Goal: Task Accomplishment & Management: Manage account settings

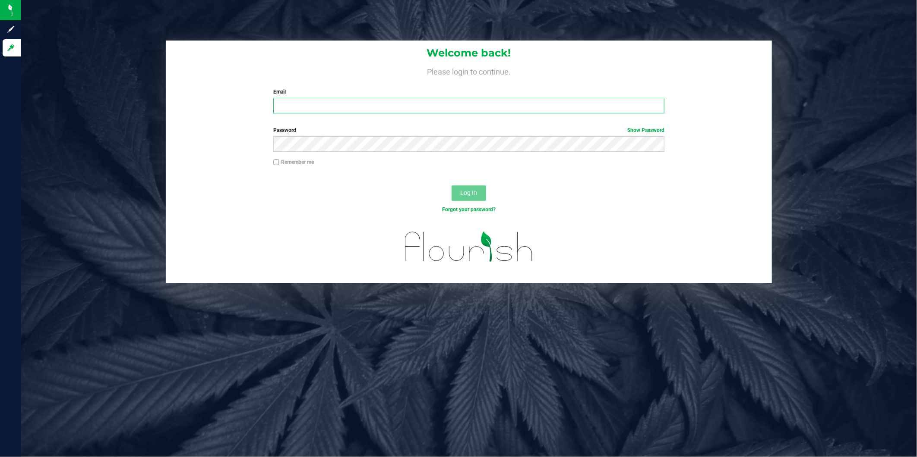
type input "[EMAIL_ADDRESS][DOMAIN_NAME]"
click at [473, 198] on button "Log In" at bounding box center [468, 194] width 35 height 16
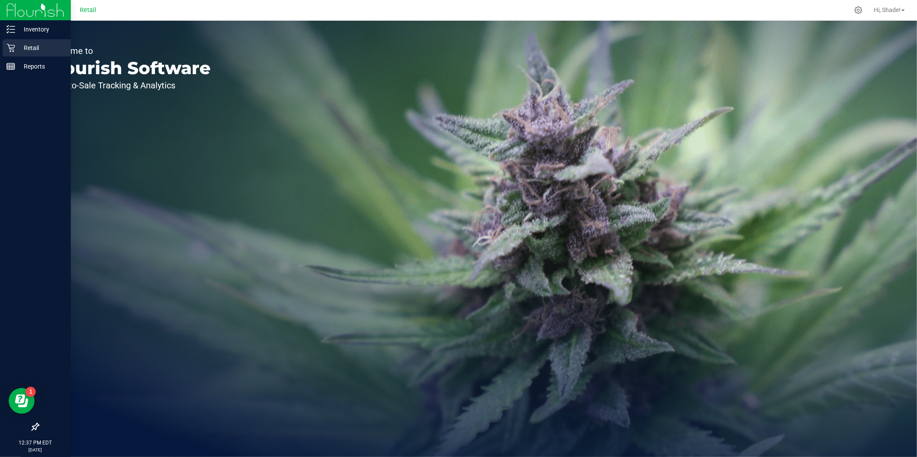
click at [24, 46] on p "Retail" at bounding box center [41, 48] width 52 height 10
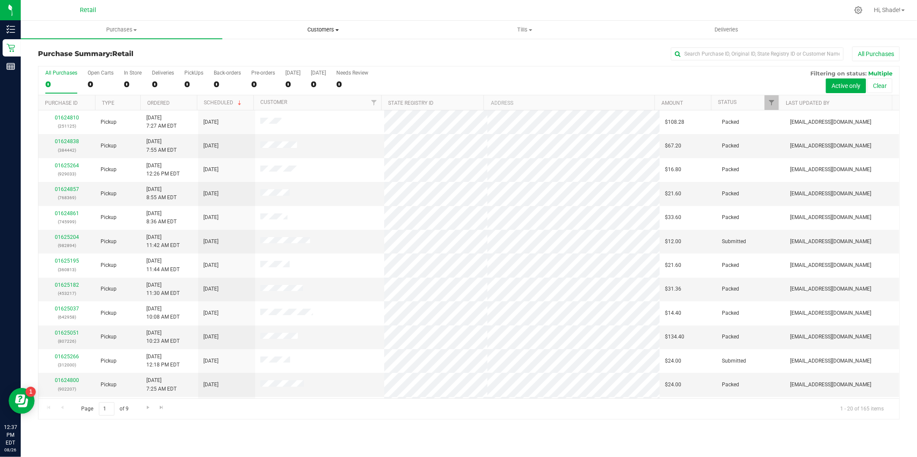
click at [319, 29] on span "Customers" at bounding box center [323, 30] width 201 height 8
click at [281, 50] on span "All customers" at bounding box center [253, 51] width 62 height 7
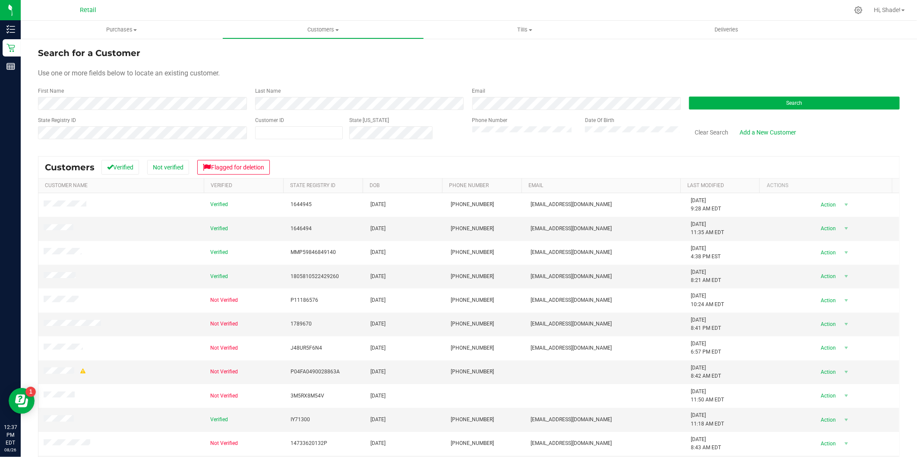
click at [142, 110] on form "Search for a Customer Use one or more fields below to locate an existing custom…" at bounding box center [468, 97] width 861 height 101
click at [312, 31] on span "Customers" at bounding box center [323, 30] width 201 height 8
click at [278, 59] on span "Add a new customer" at bounding box center [262, 62] width 81 height 7
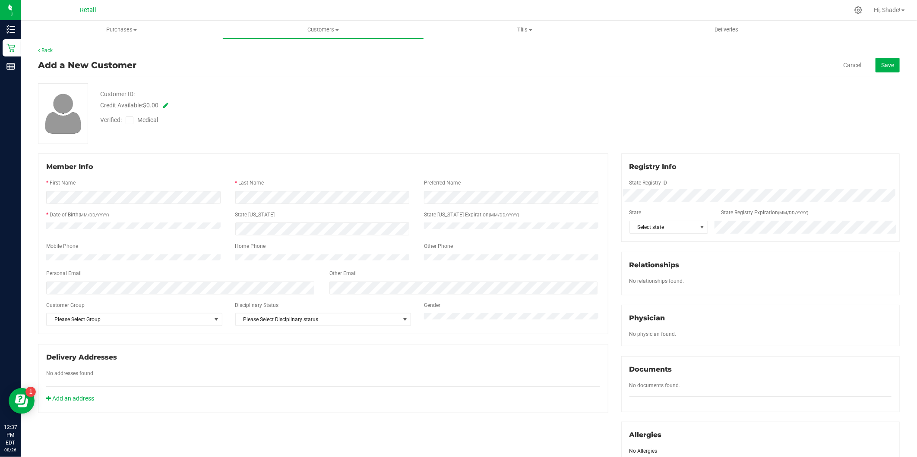
click at [139, 204] on div at bounding box center [323, 207] width 554 height 7
drag, startPoint x: 132, startPoint y: 119, endPoint x: 164, endPoint y: 120, distance: 32.4
click at [132, 120] on span at bounding box center [130, 121] width 8 height 8
click at [0, 0] on input "Medical" at bounding box center [0, 0] width 0 height 0
click at [881, 66] on span "Save" at bounding box center [887, 65] width 13 height 7
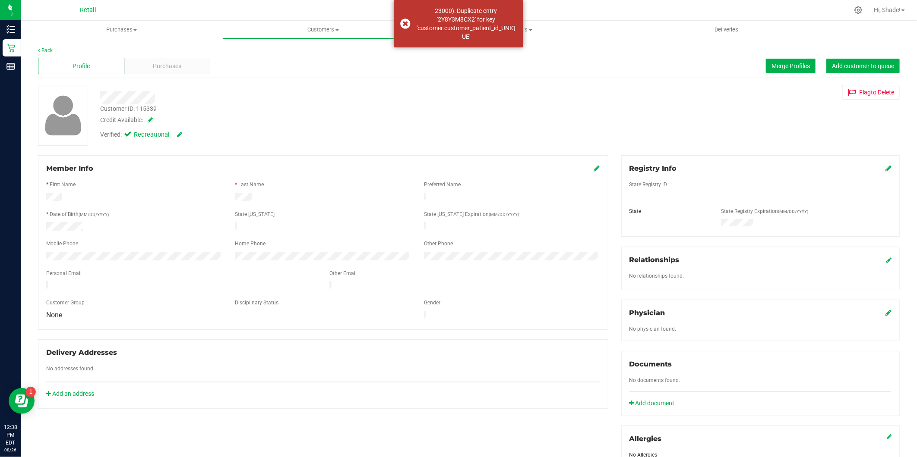
click at [238, 78] on div "Profile Purchases Merge Profiles Add customer to queue" at bounding box center [468, 66] width 861 height 24
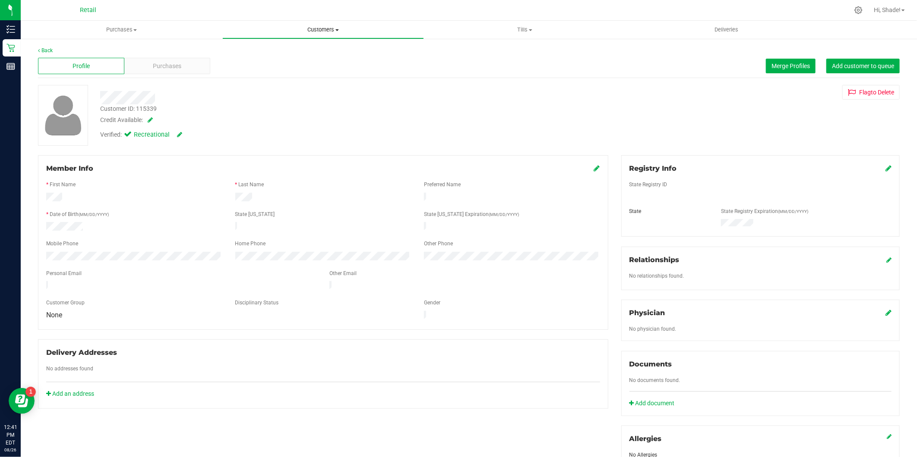
click at [309, 32] on span "Customers" at bounding box center [323, 30] width 201 height 8
click at [274, 54] on span "All customers" at bounding box center [253, 51] width 62 height 7
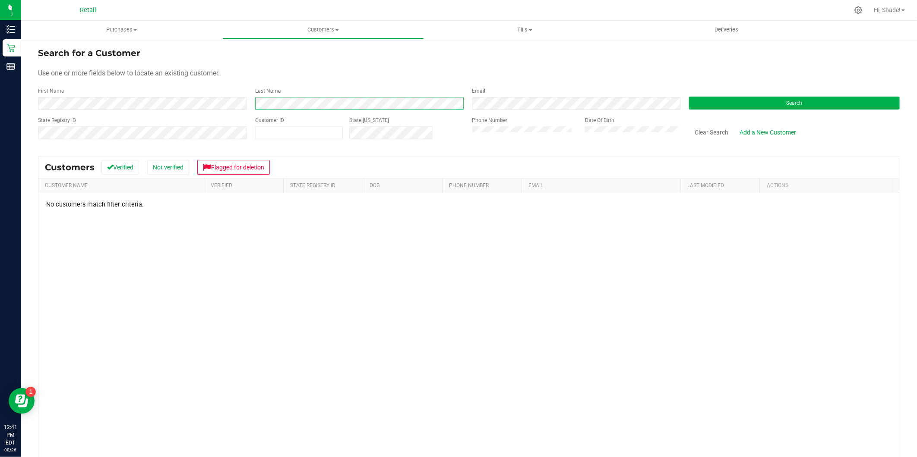
click at [200, 90] on div "First Name Last Name Email Search" at bounding box center [468, 98] width 861 height 23
click at [114, 96] on div "First Name" at bounding box center [143, 98] width 211 height 23
click at [722, 98] on button "Search" at bounding box center [794, 103] width 211 height 13
click at [110, 31] on span "Purchases" at bounding box center [122, 30] width 202 height 8
click at [95, 55] on li "Summary of purchases" at bounding box center [122, 52] width 202 height 10
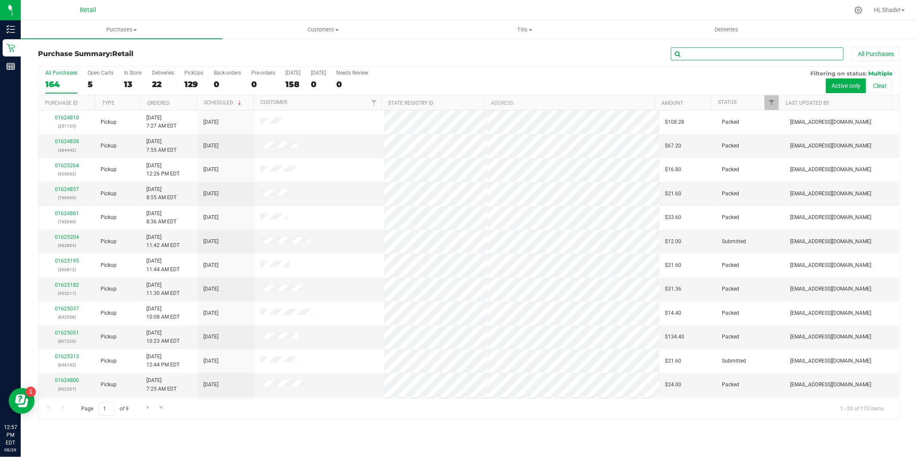
click at [698, 55] on input "text" at bounding box center [757, 53] width 173 height 13
click at [700, 52] on input "[PERSON_NAME]" at bounding box center [757, 53] width 173 height 13
type input "[PERSON_NAME]"
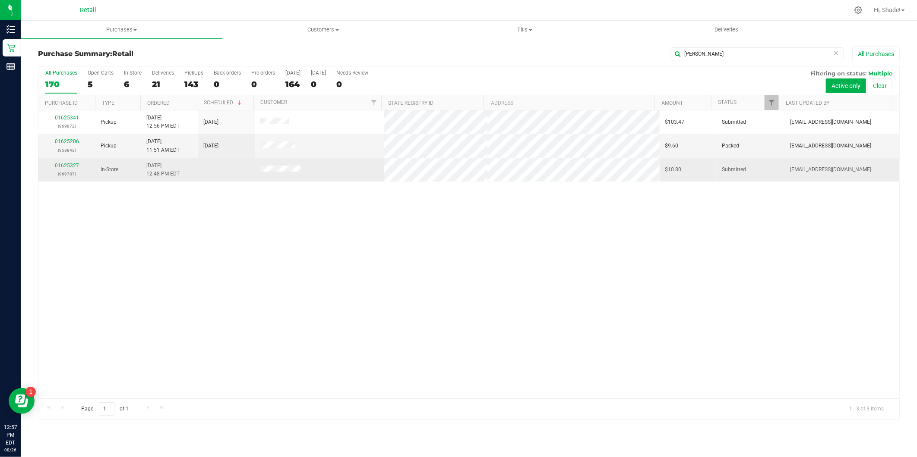
click at [61, 162] on div "01625327 (969787)" at bounding box center [67, 170] width 47 height 16
click at [62, 165] on link "01625327" at bounding box center [67, 166] width 24 height 6
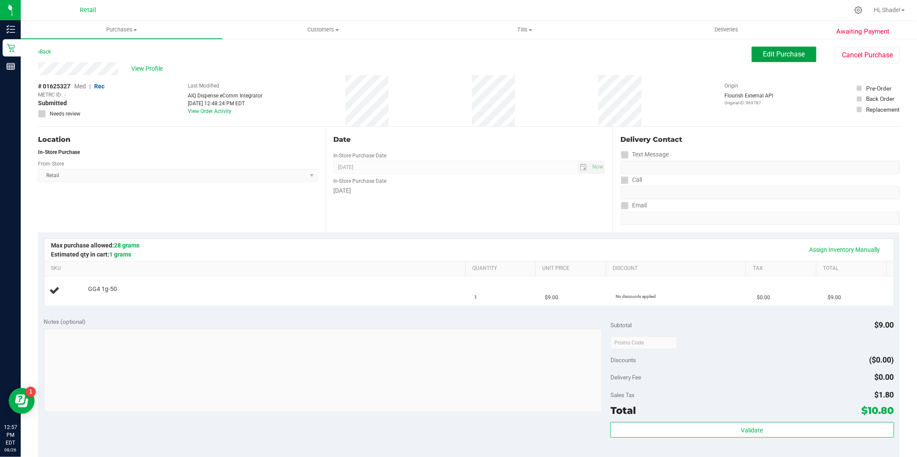
click at [793, 48] on button "Edit Purchase" at bounding box center [783, 55] width 65 height 16
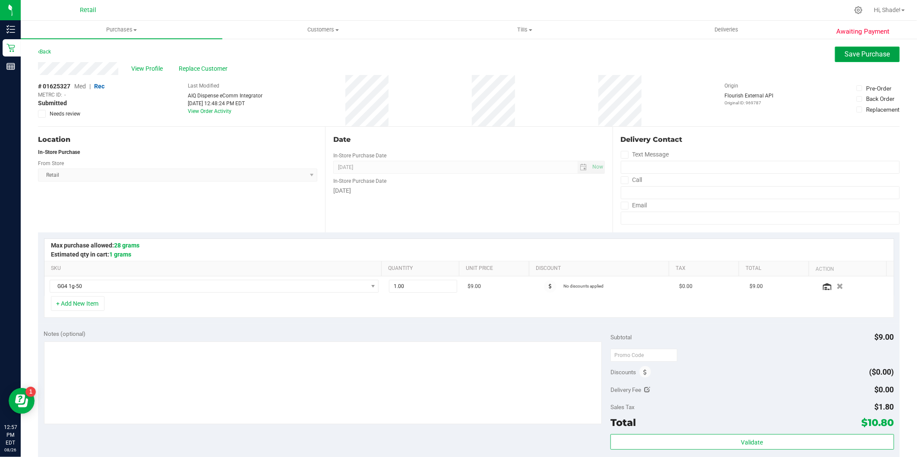
click at [851, 54] on span "Save Purchase" at bounding box center [867, 54] width 45 height 8
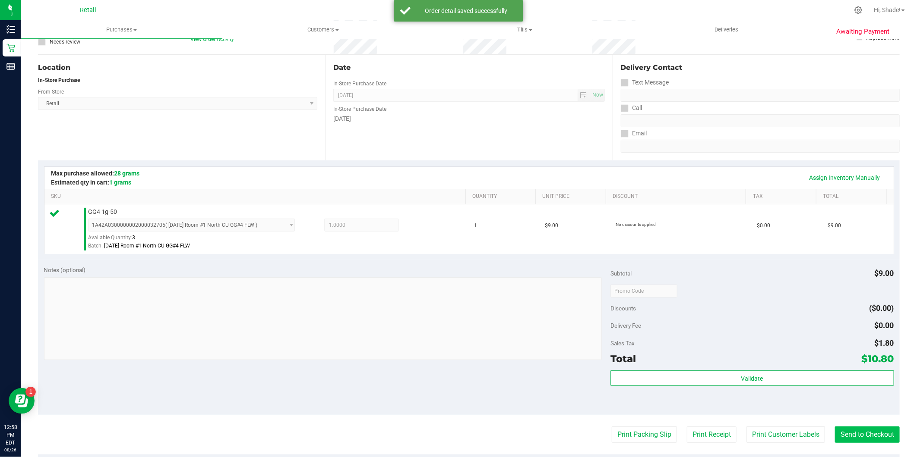
scroll to position [144, 0]
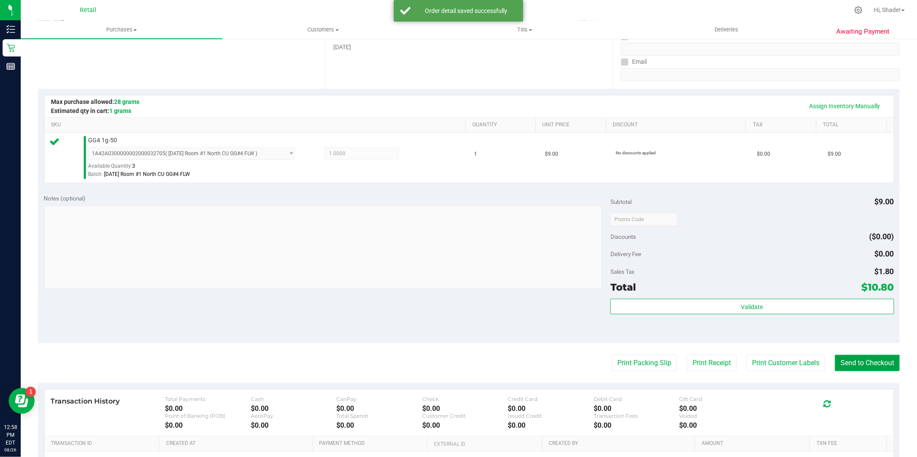
click at [856, 364] on button "Send to Checkout" at bounding box center [867, 363] width 65 height 16
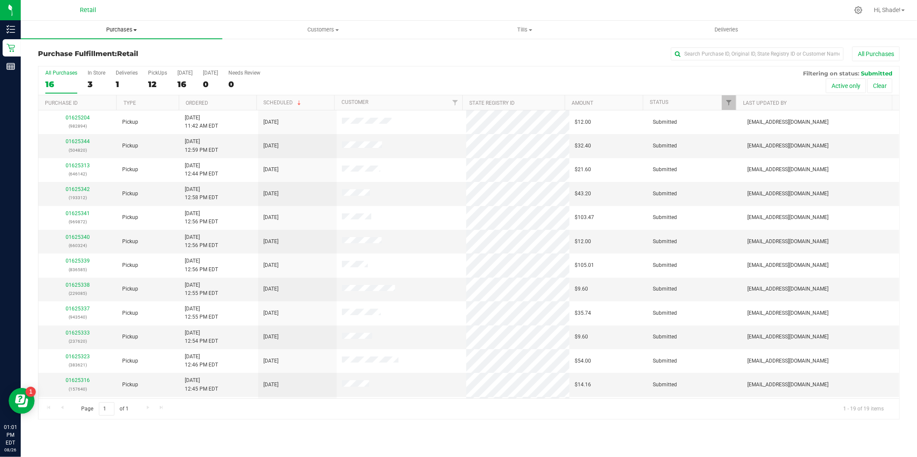
click at [111, 28] on span "Purchases" at bounding box center [122, 30] width 202 height 8
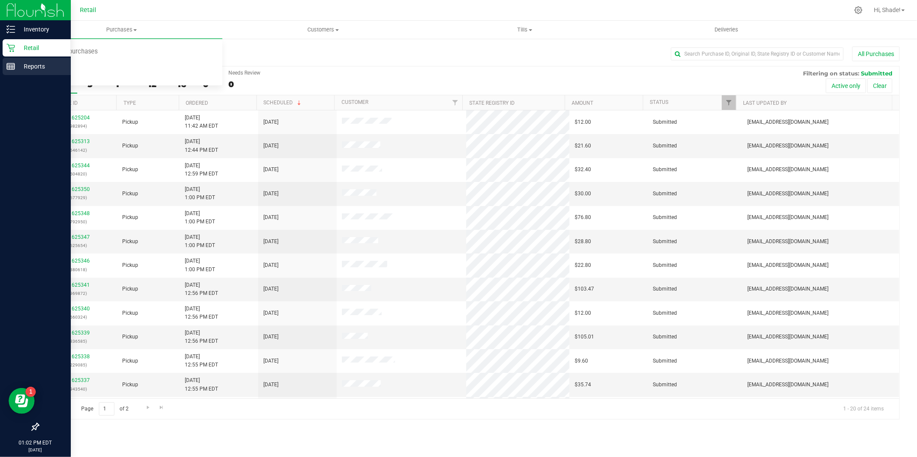
click at [13, 63] on icon at bounding box center [10, 66] width 9 height 9
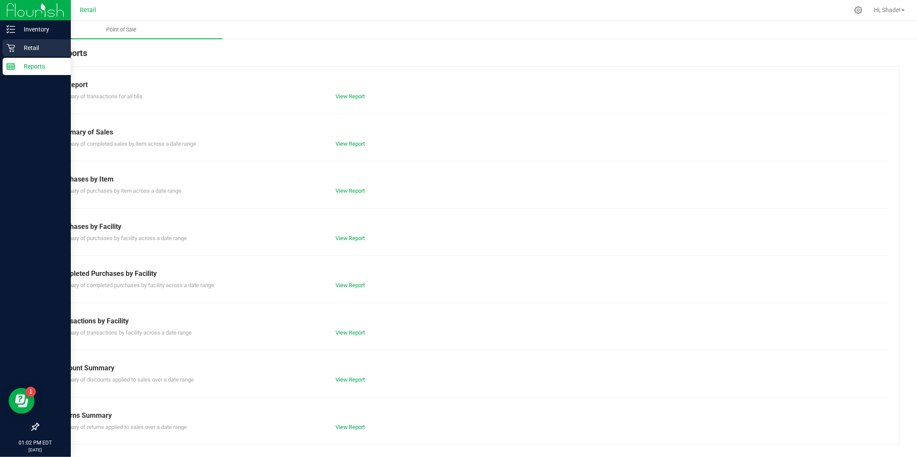
click at [13, 49] on icon at bounding box center [10, 48] width 8 height 8
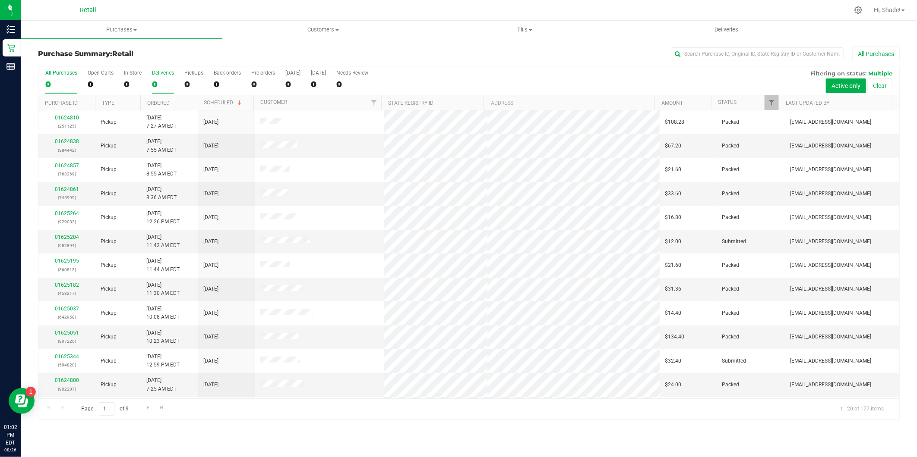
click at [152, 82] on div "0" at bounding box center [163, 84] width 22 height 10
click at [0, 0] on input "Deliveries 0" at bounding box center [0, 0] width 0 height 0
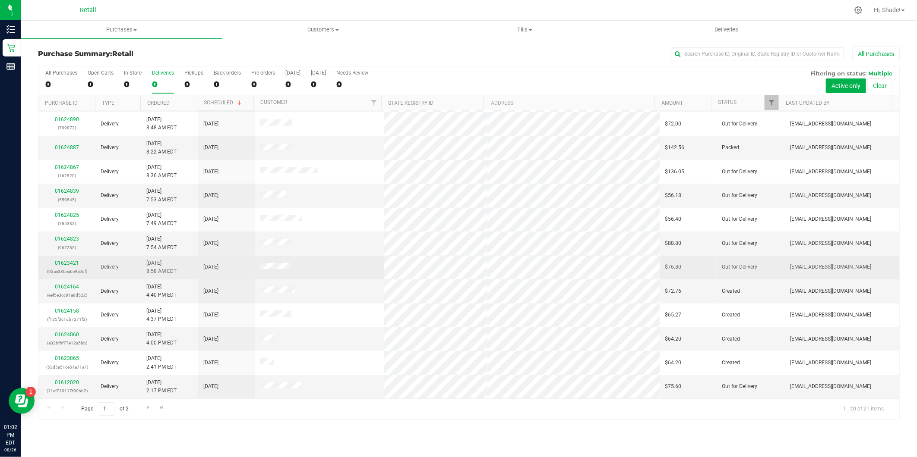
scroll to position [190, 0]
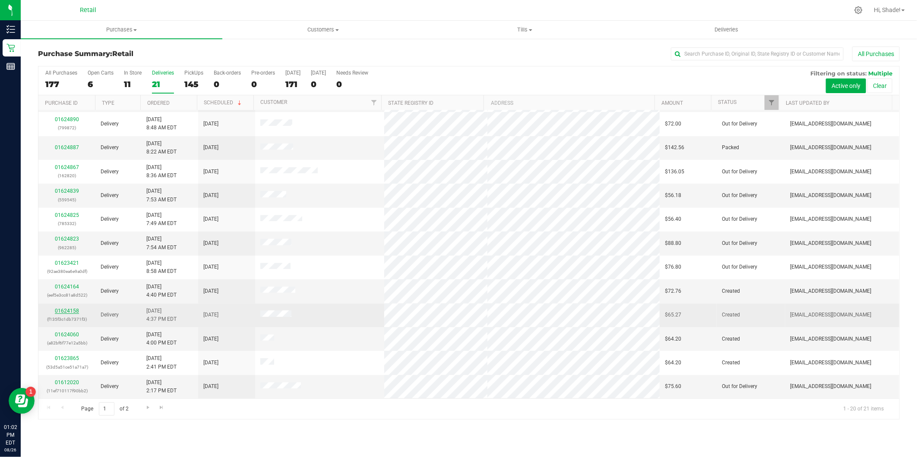
click at [70, 312] on link "01624158" at bounding box center [67, 311] width 24 height 6
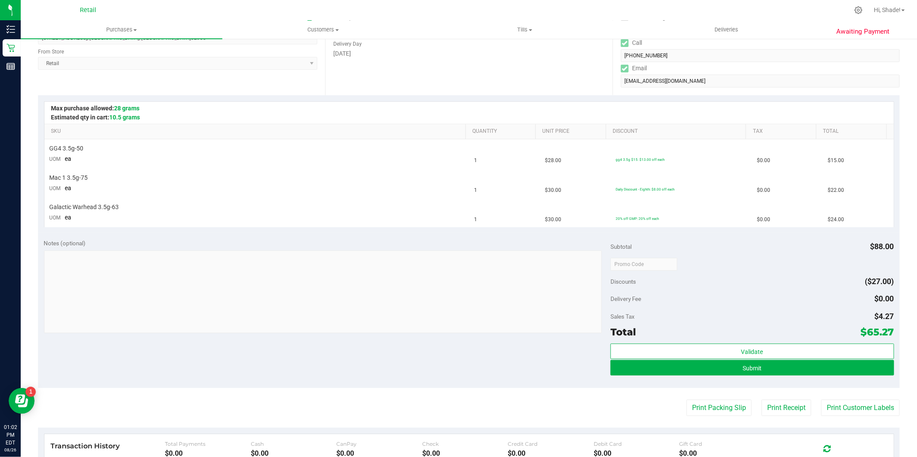
scroll to position [144, 0]
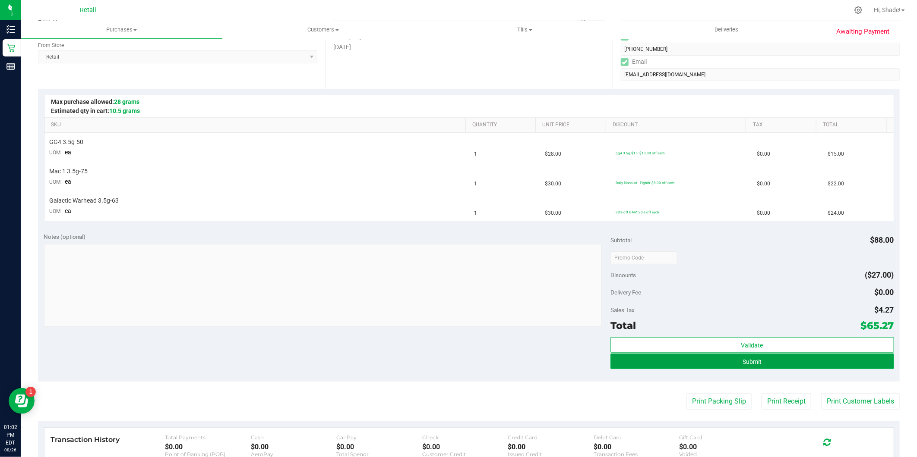
click at [720, 360] on button "Submit" at bounding box center [751, 362] width 283 height 16
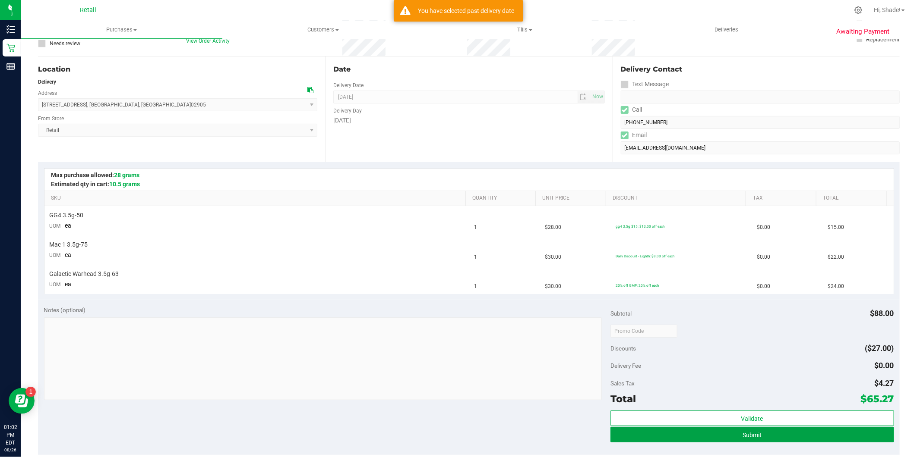
scroll to position [0, 0]
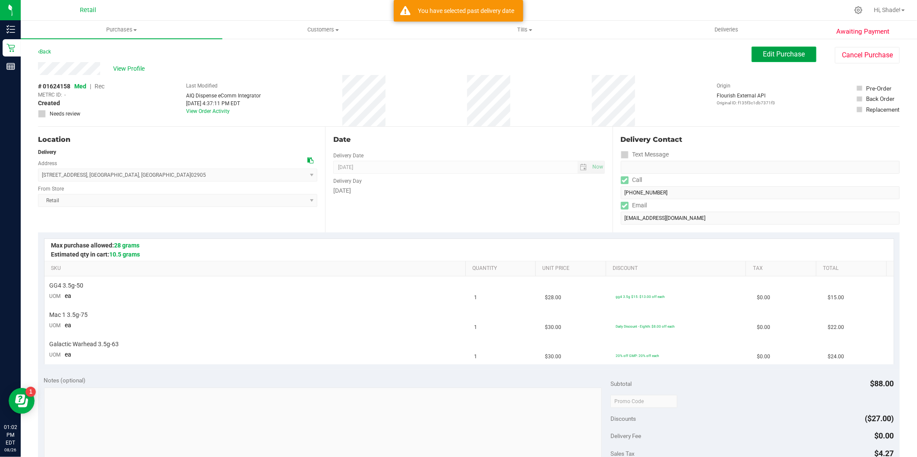
click at [770, 57] on span "Edit Purchase" at bounding box center [784, 54] width 42 height 8
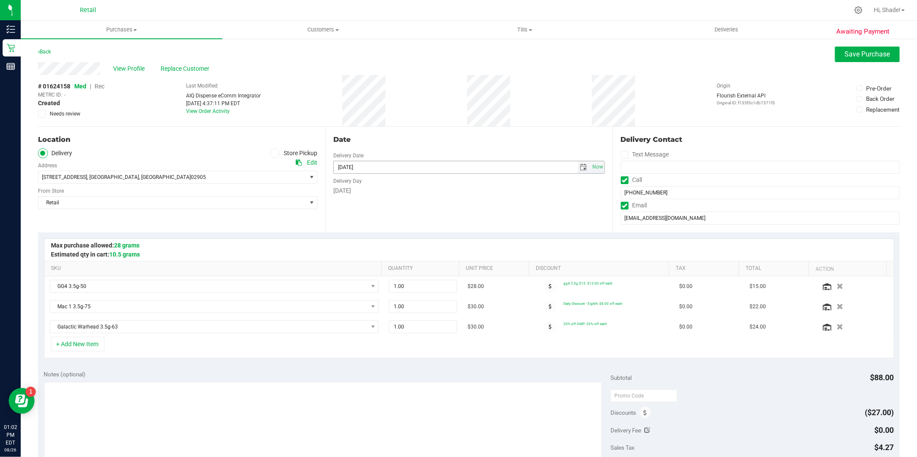
click at [580, 167] on span "select" at bounding box center [583, 167] width 7 height 7
click at [367, 267] on link "26" at bounding box center [364, 268] width 13 height 13
type input "[DATE]"
click at [594, 167] on span "Now" at bounding box center [597, 167] width 15 height 13
click at [835, 62] on div "View Profile Replace Customer" at bounding box center [468, 68] width 861 height 13
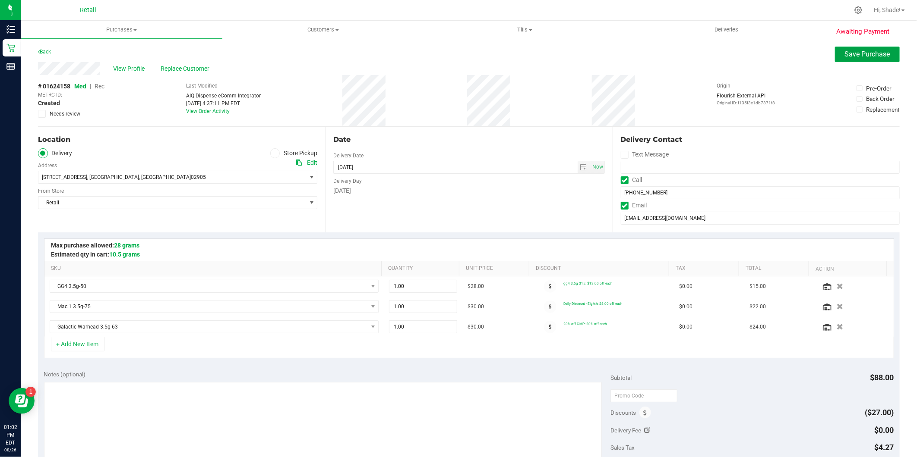
click at [845, 54] on span "Save Purchase" at bounding box center [867, 54] width 45 height 8
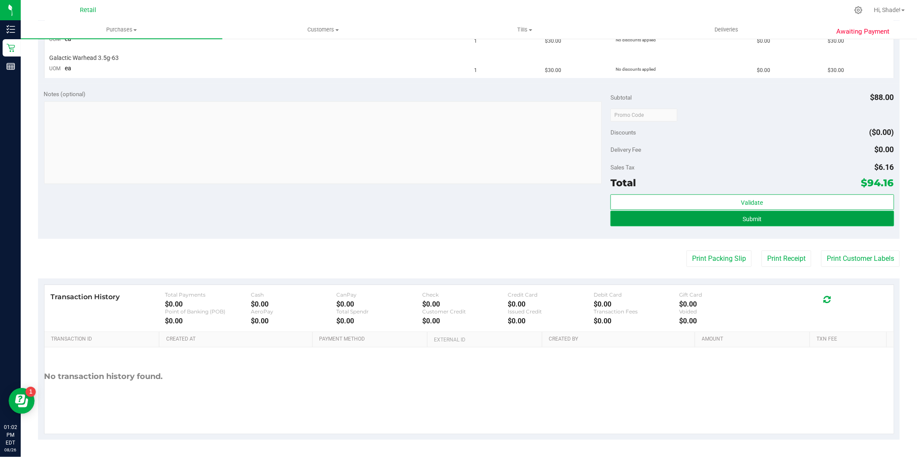
click at [742, 217] on span "Submit" at bounding box center [751, 219] width 19 height 7
